Goal: Navigation & Orientation: Find specific page/section

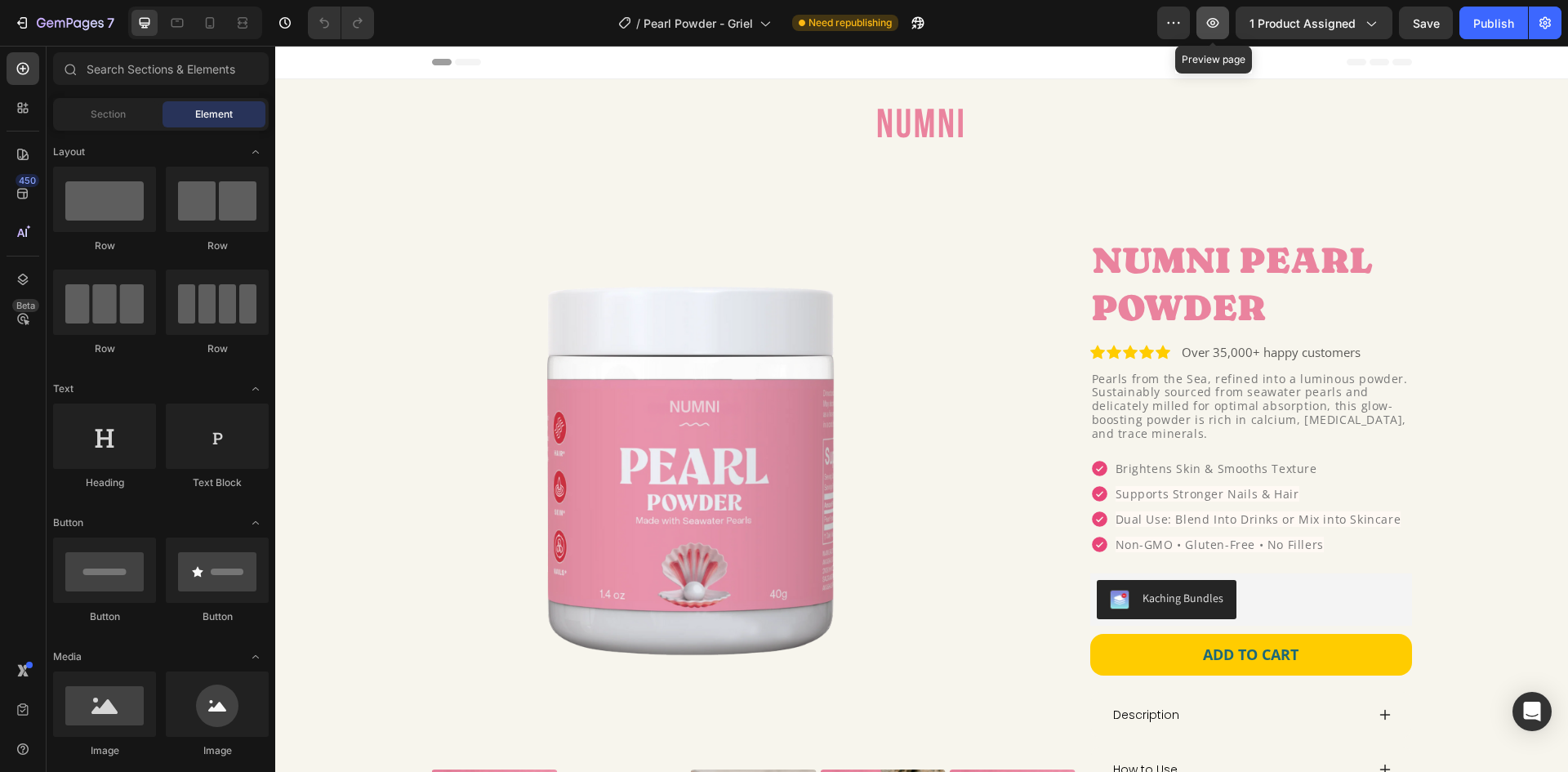
click at [1208, 17] on icon "button" at bounding box center [1213, 23] width 17 height 17
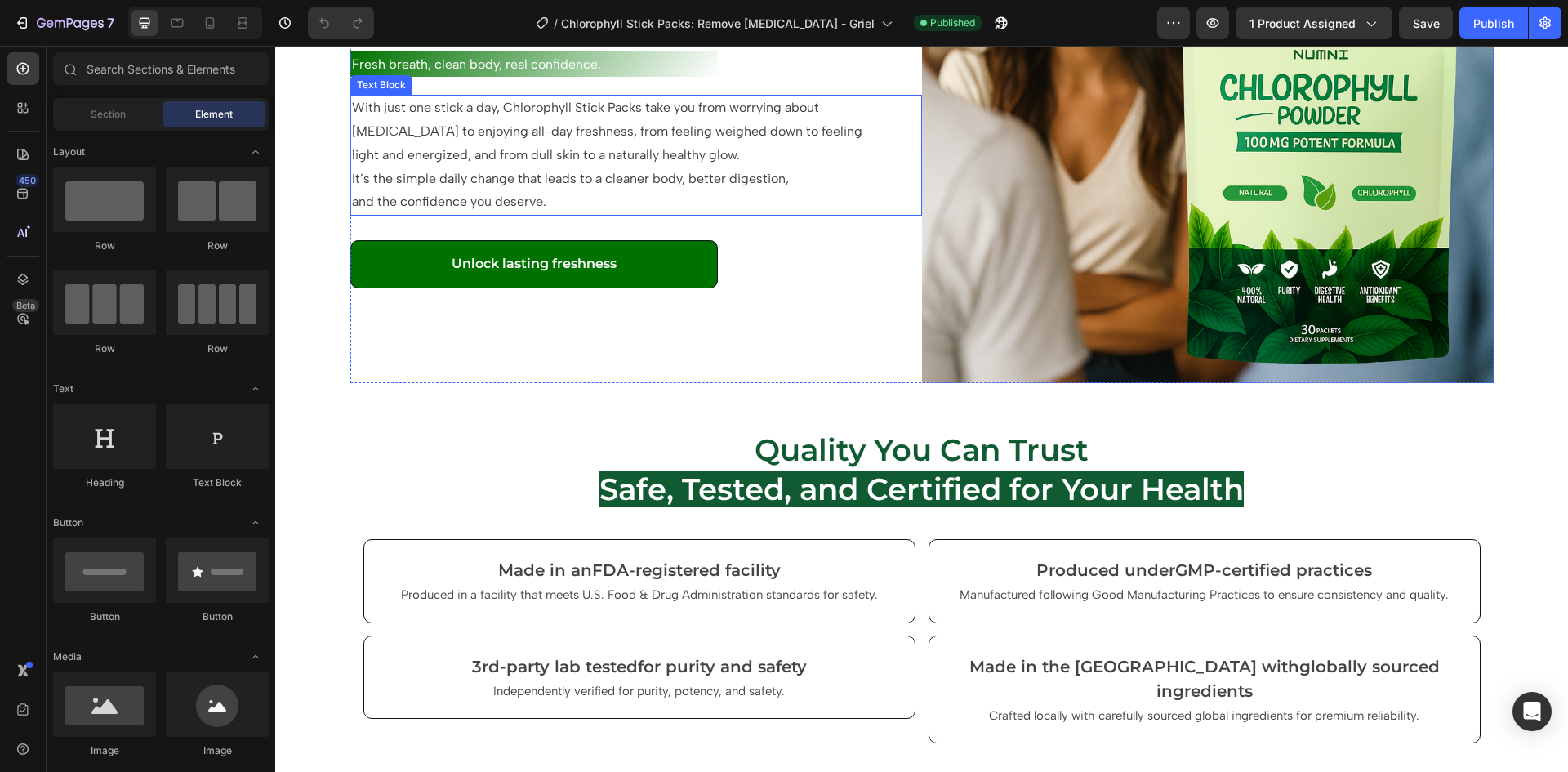
scroll to position [2369, 0]
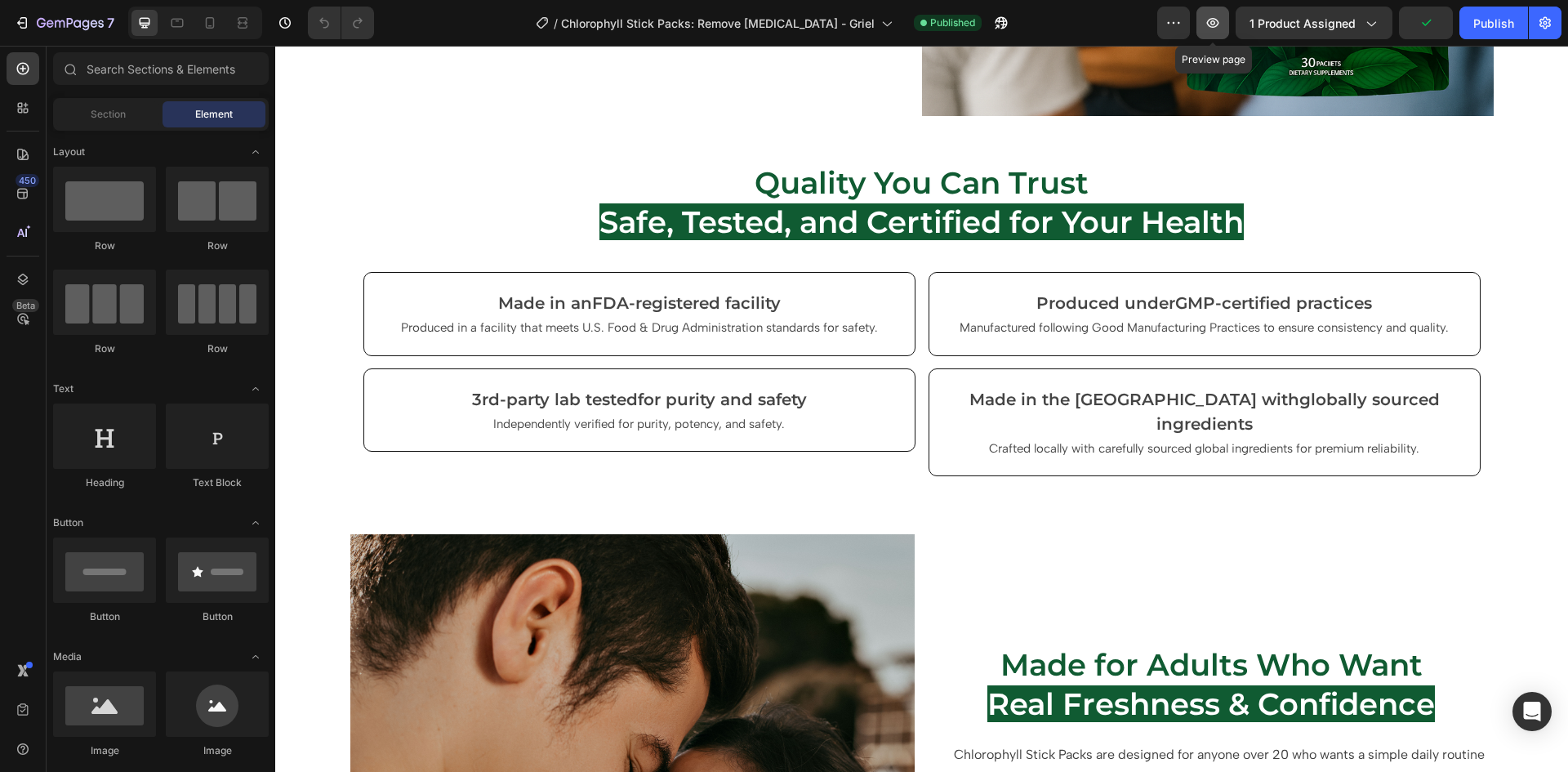
click at [1225, 30] on button "button" at bounding box center [1212, 23] width 32 height 32
